Goal: Task Accomplishment & Management: Manage account settings

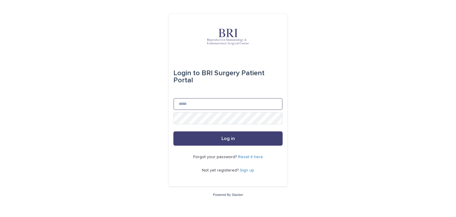
click at [184, 104] on input "Email" at bounding box center [227, 104] width 109 height 12
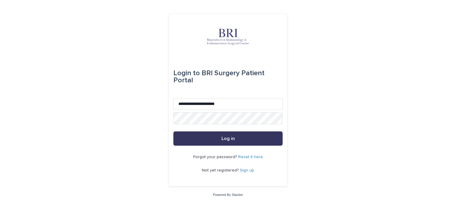
click at [247, 140] on button "Log in" at bounding box center [227, 138] width 109 height 14
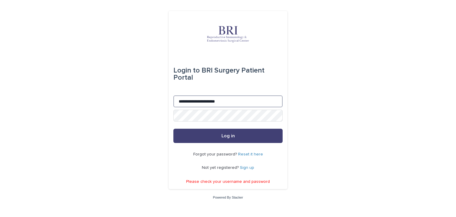
click at [194, 102] on input "**********" at bounding box center [227, 101] width 109 height 12
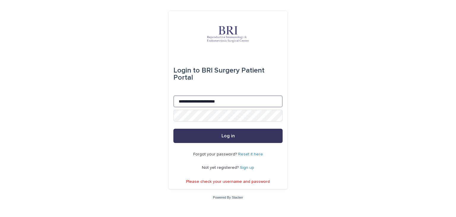
type input "**********"
click at [226, 132] on button "Log in" at bounding box center [227, 136] width 109 height 14
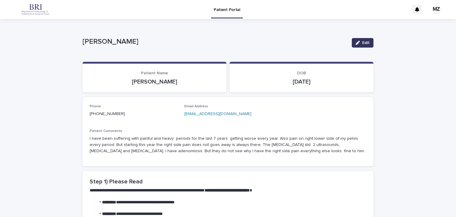
click at [364, 43] on span "Edit" at bounding box center [365, 43] width 7 height 4
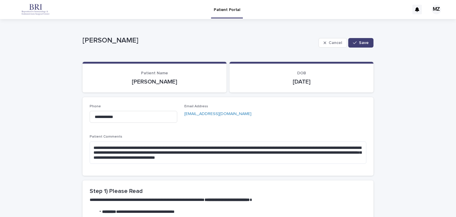
click at [309, 83] on p "03/09/1977" at bounding box center [302, 81] width 130 height 7
click at [319, 83] on p "03/09/1977" at bounding box center [302, 81] width 130 height 7
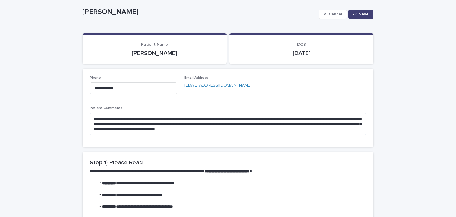
scroll to position [29, 0]
click at [323, 57] on section "DOB 03/09/1977" at bounding box center [302, 48] width 144 height 31
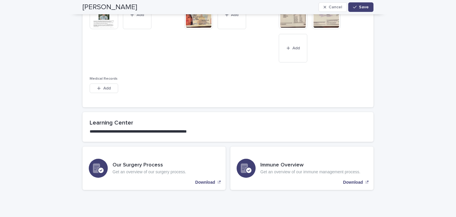
scroll to position [448, 0]
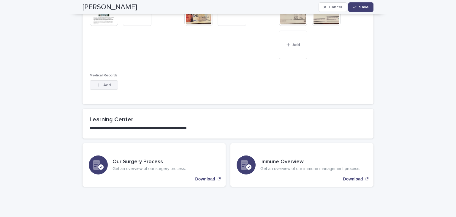
click at [103, 85] on span "Add" at bounding box center [106, 85] width 7 height 4
